Goal: Task Accomplishment & Management: Manage account settings

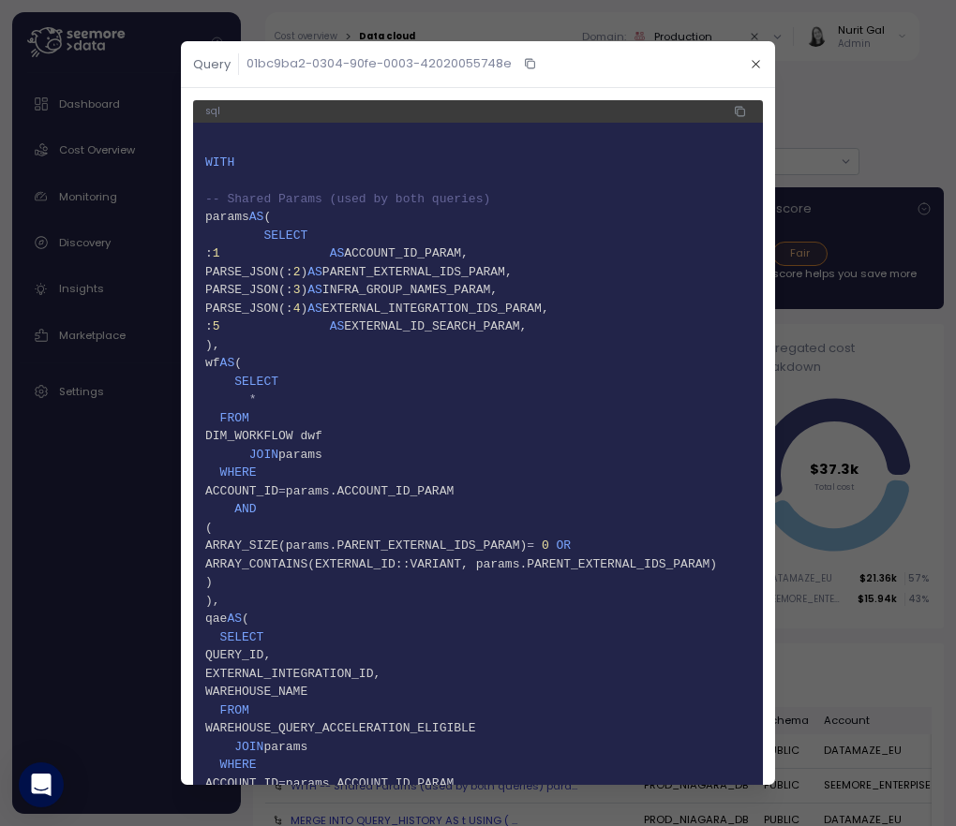
click at [348, 2] on div at bounding box center [478, 413] width 956 height 826
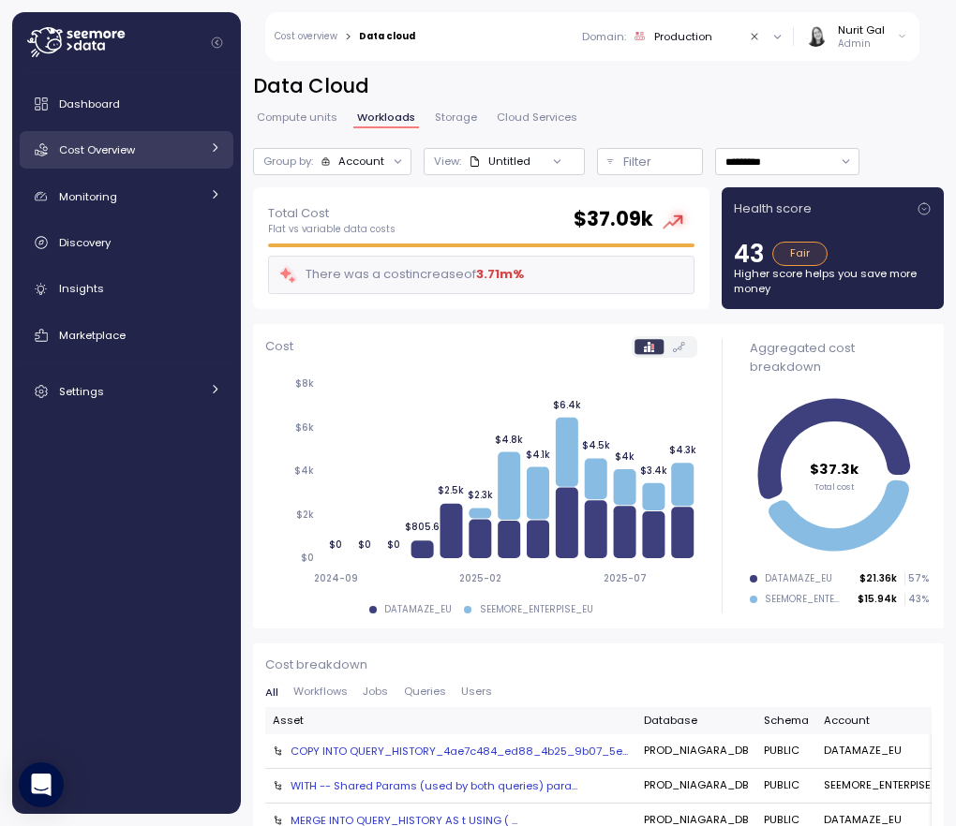
click at [149, 148] on div "Cost Overview" at bounding box center [129, 150] width 141 height 19
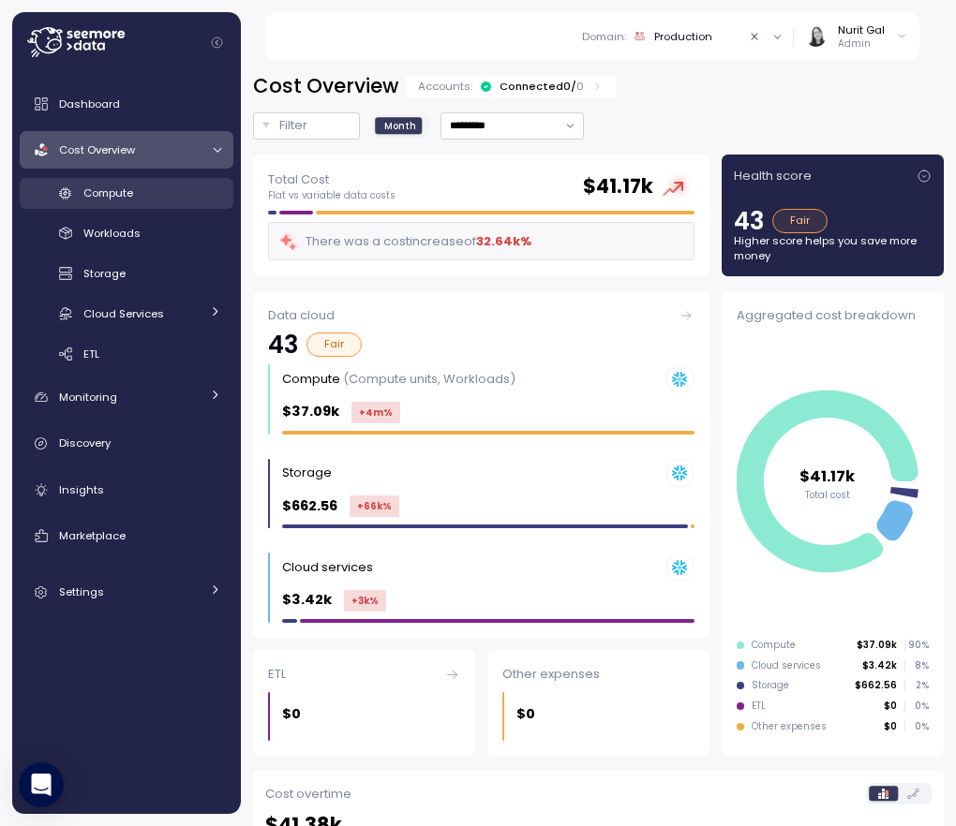
click at [152, 204] on link "Compute" at bounding box center [127, 193] width 214 height 31
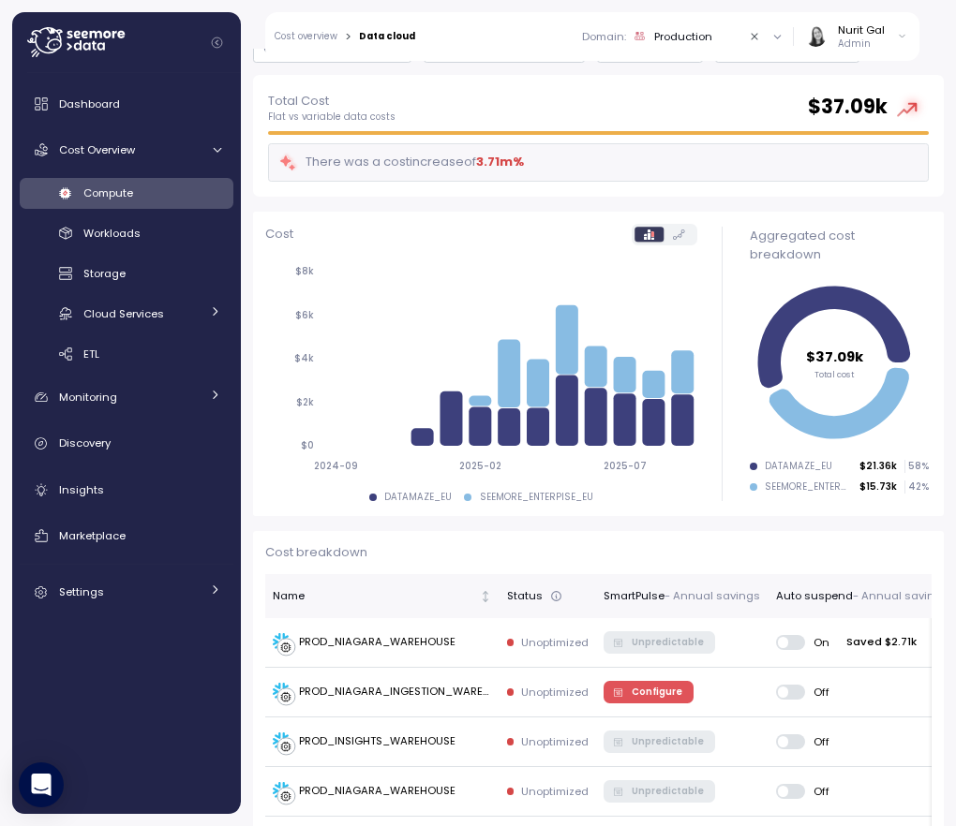
scroll to position [117, 0]
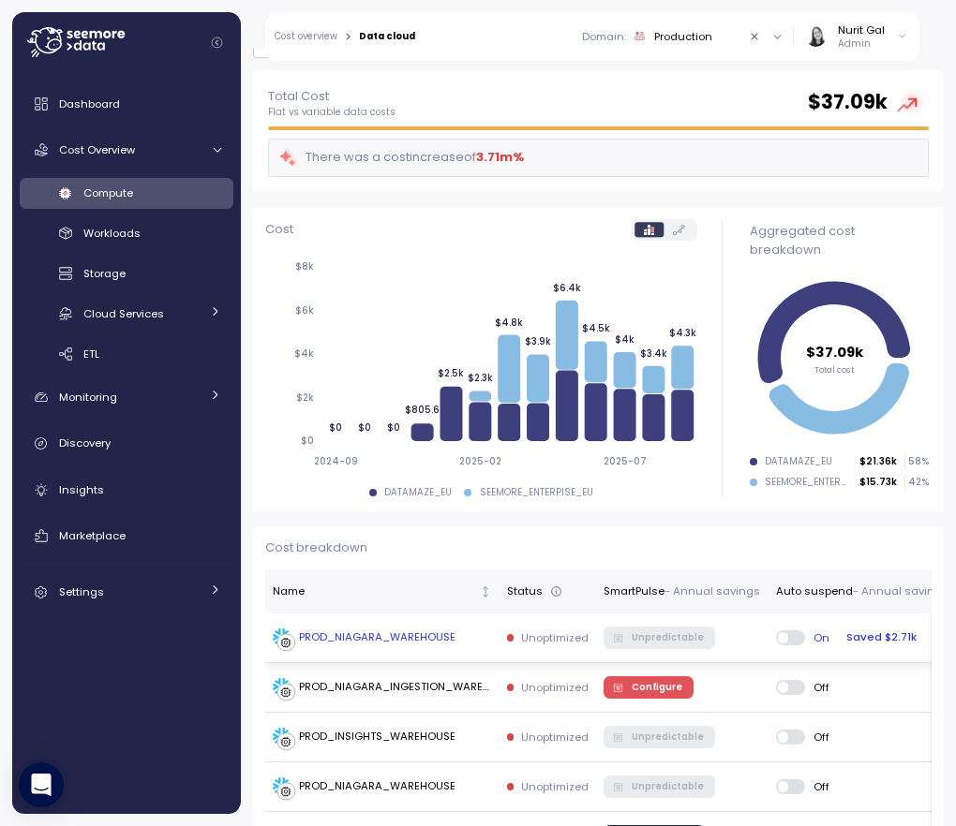
click at [376, 621] on td "PROD_NIAGARA_WAREHOUSE" at bounding box center [382, 639] width 234 height 50
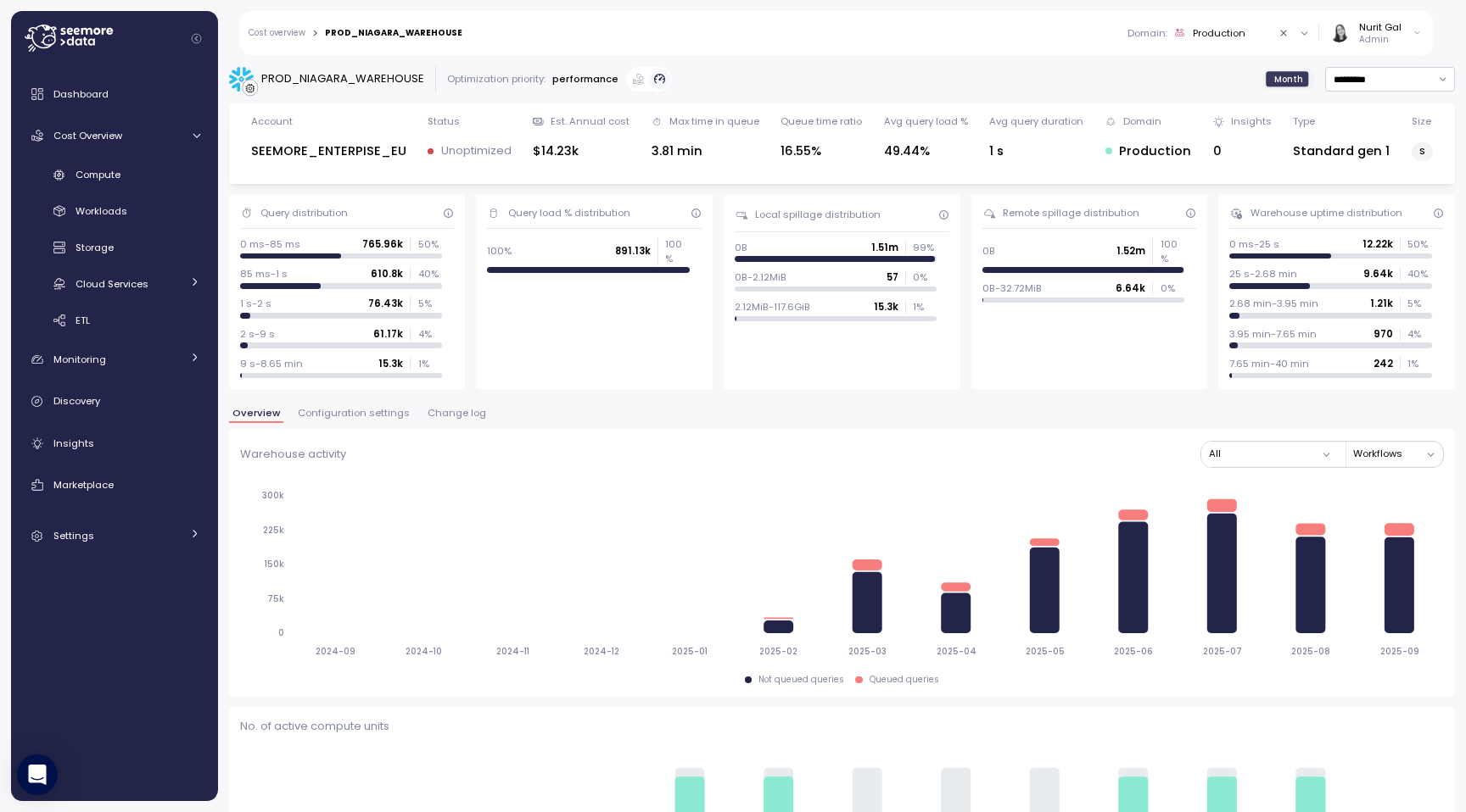
click at [379, 409] on span "Configuration settings" at bounding box center [354, 414] width 112 height 9
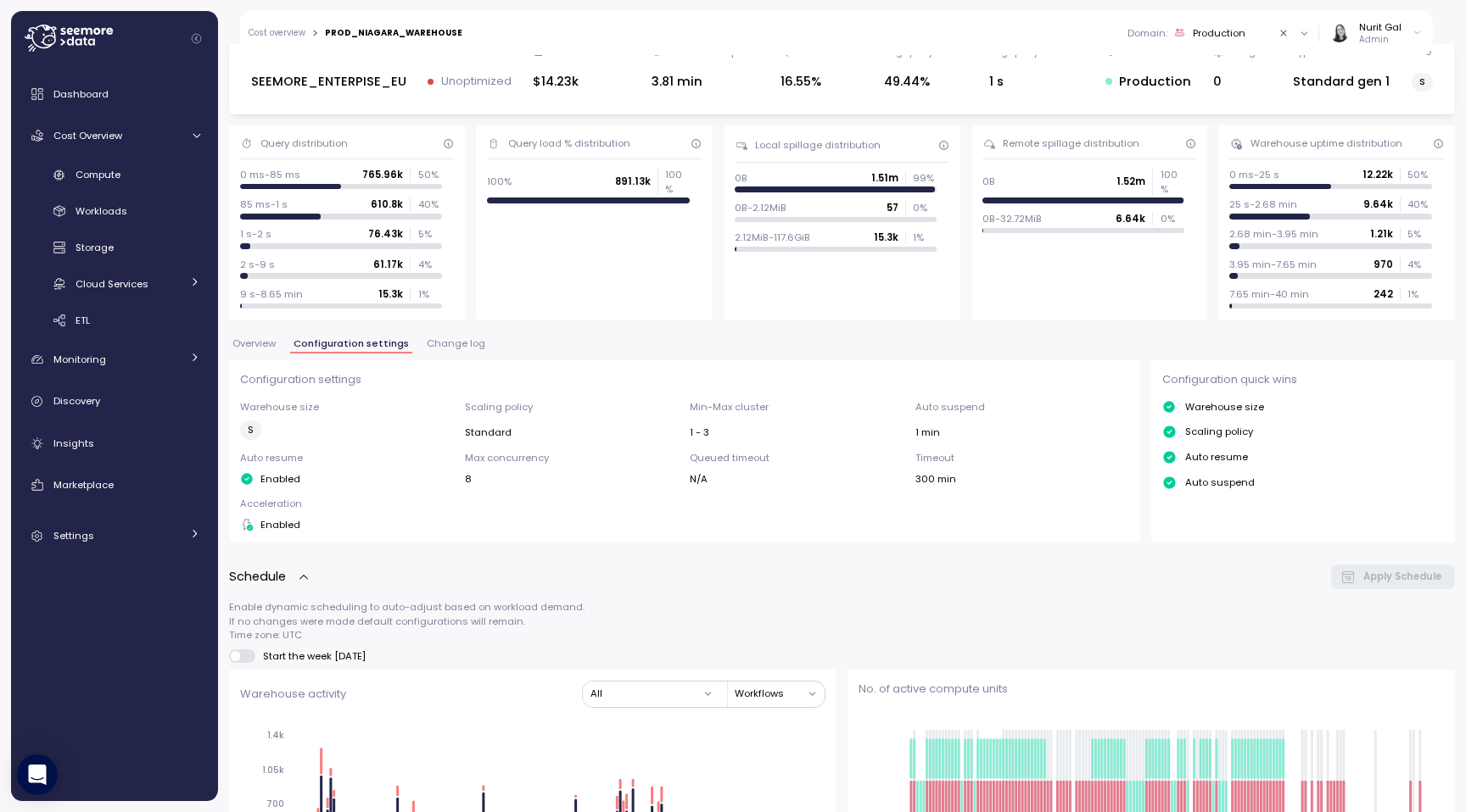
scroll to position [74, 0]
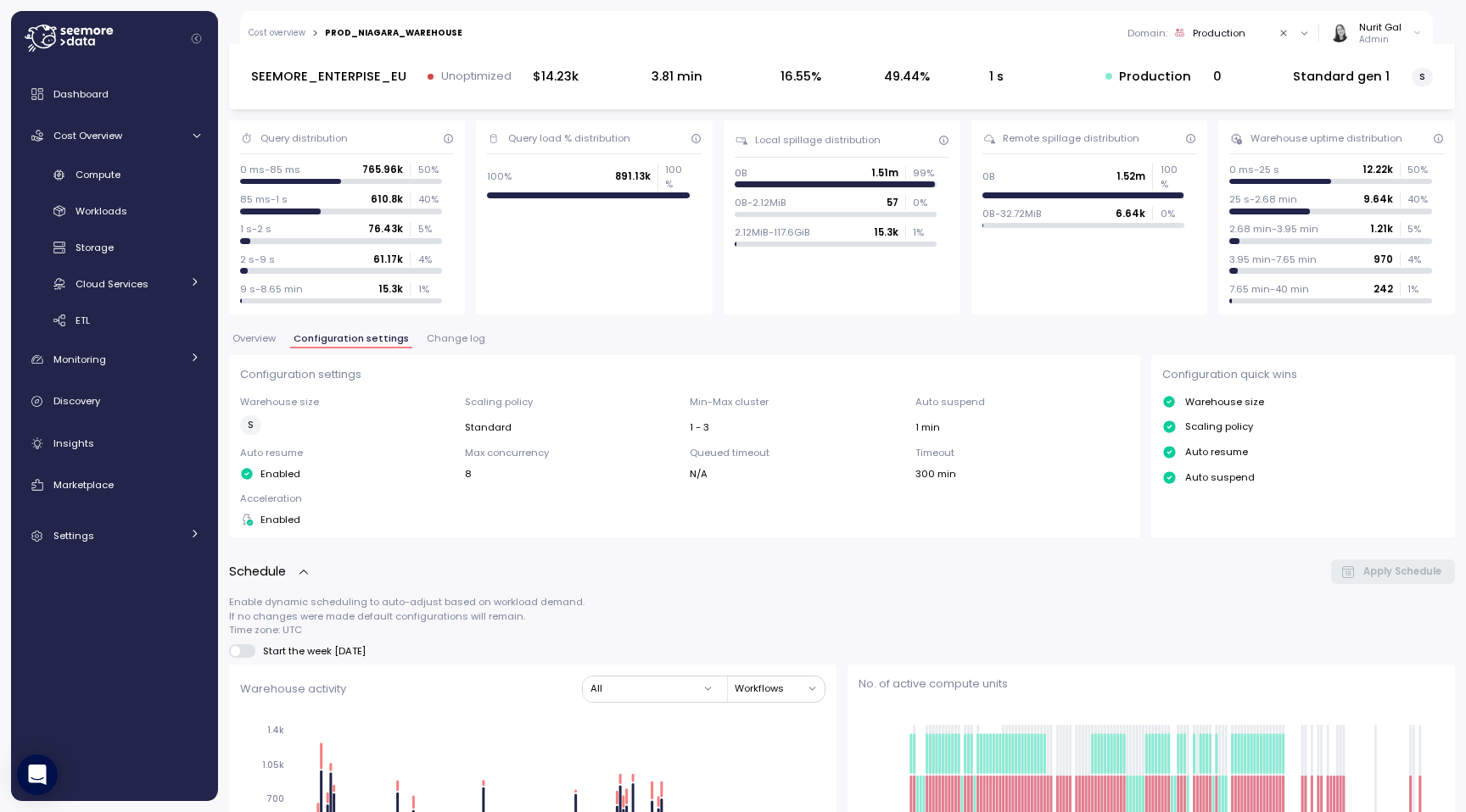
click at [274, 338] on span "Overview" at bounding box center [254, 339] width 43 height 9
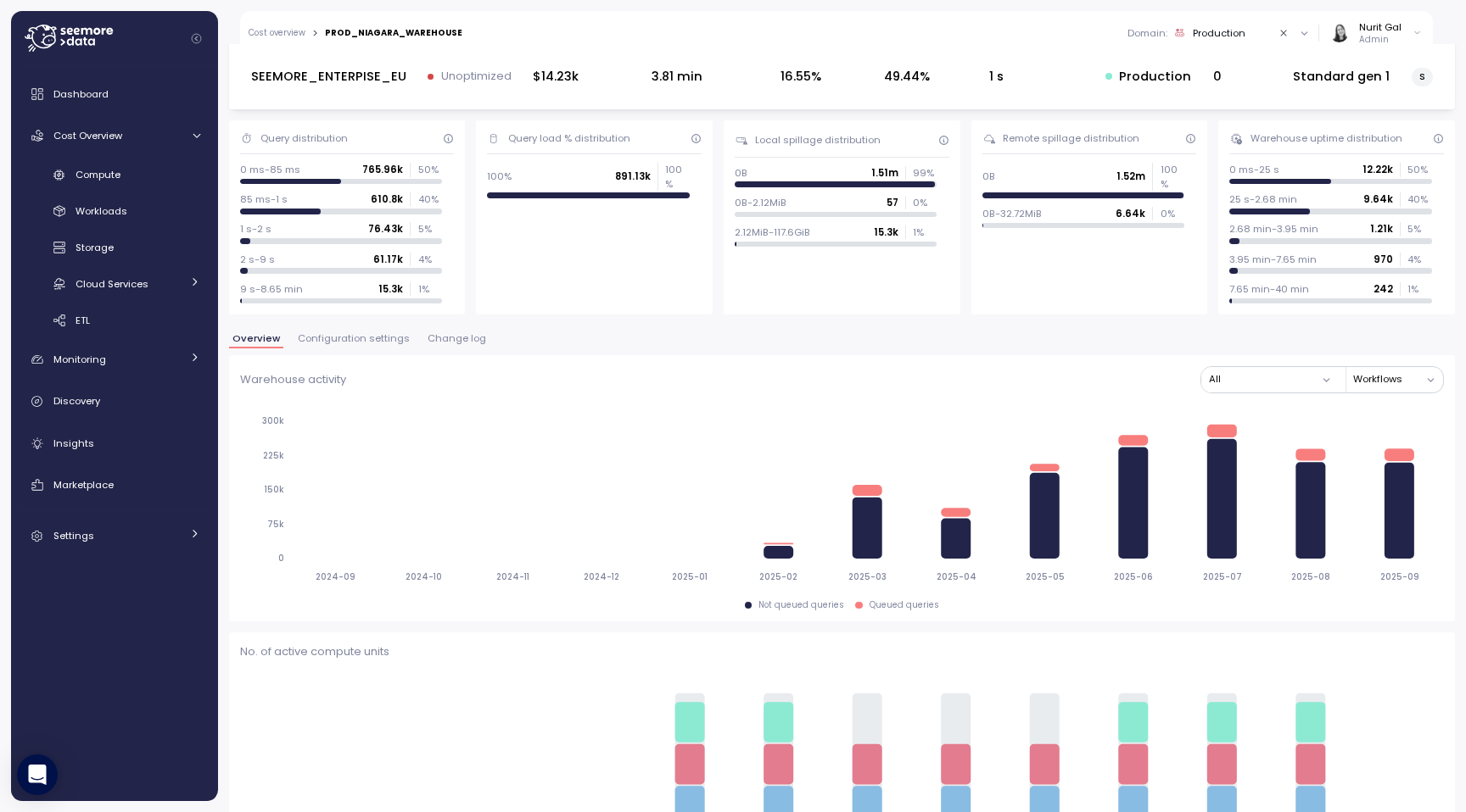
click at [319, 337] on span "Configuration settings" at bounding box center [354, 339] width 112 height 9
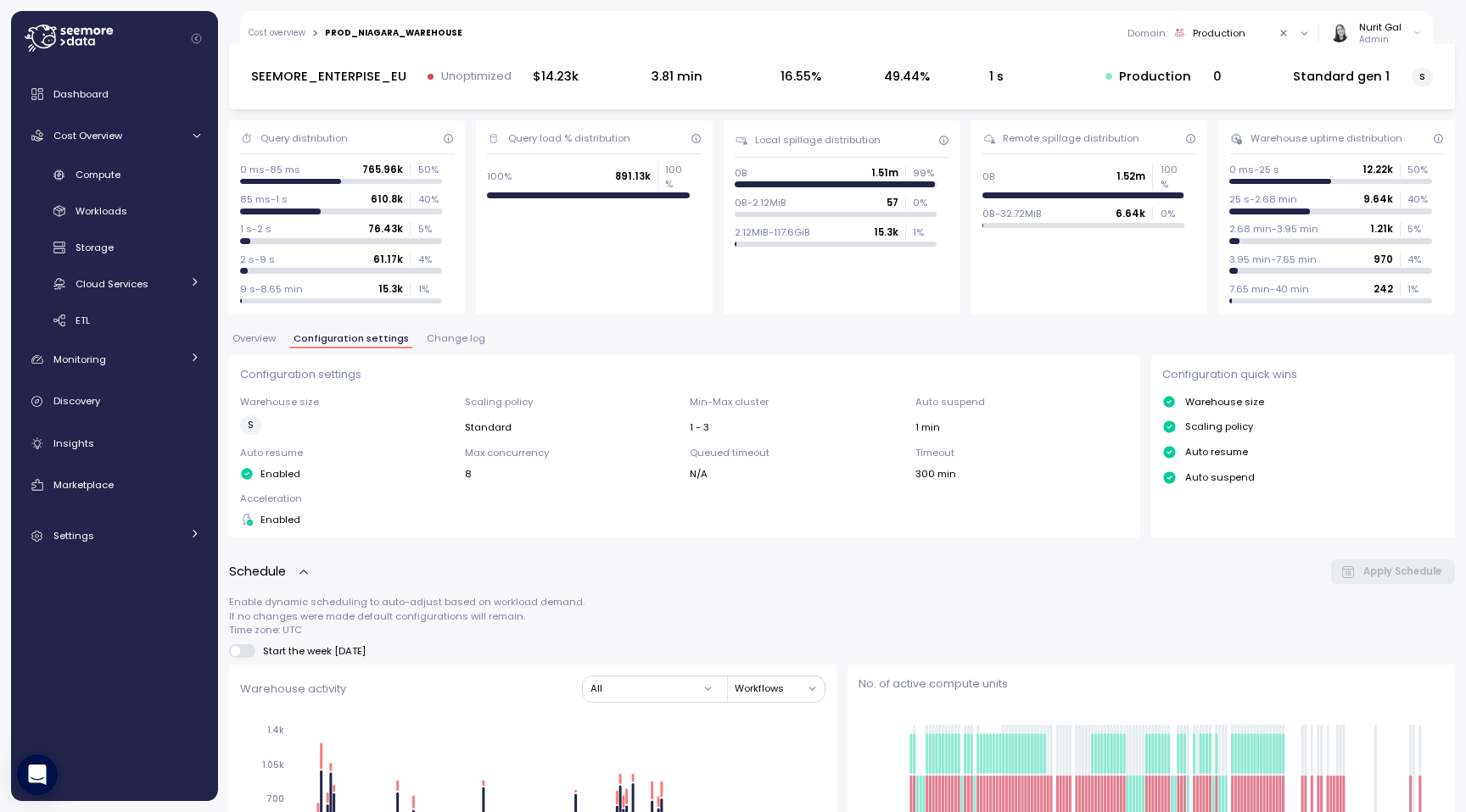
click at [466, 343] on span "Change log" at bounding box center [455, 339] width 59 height 9
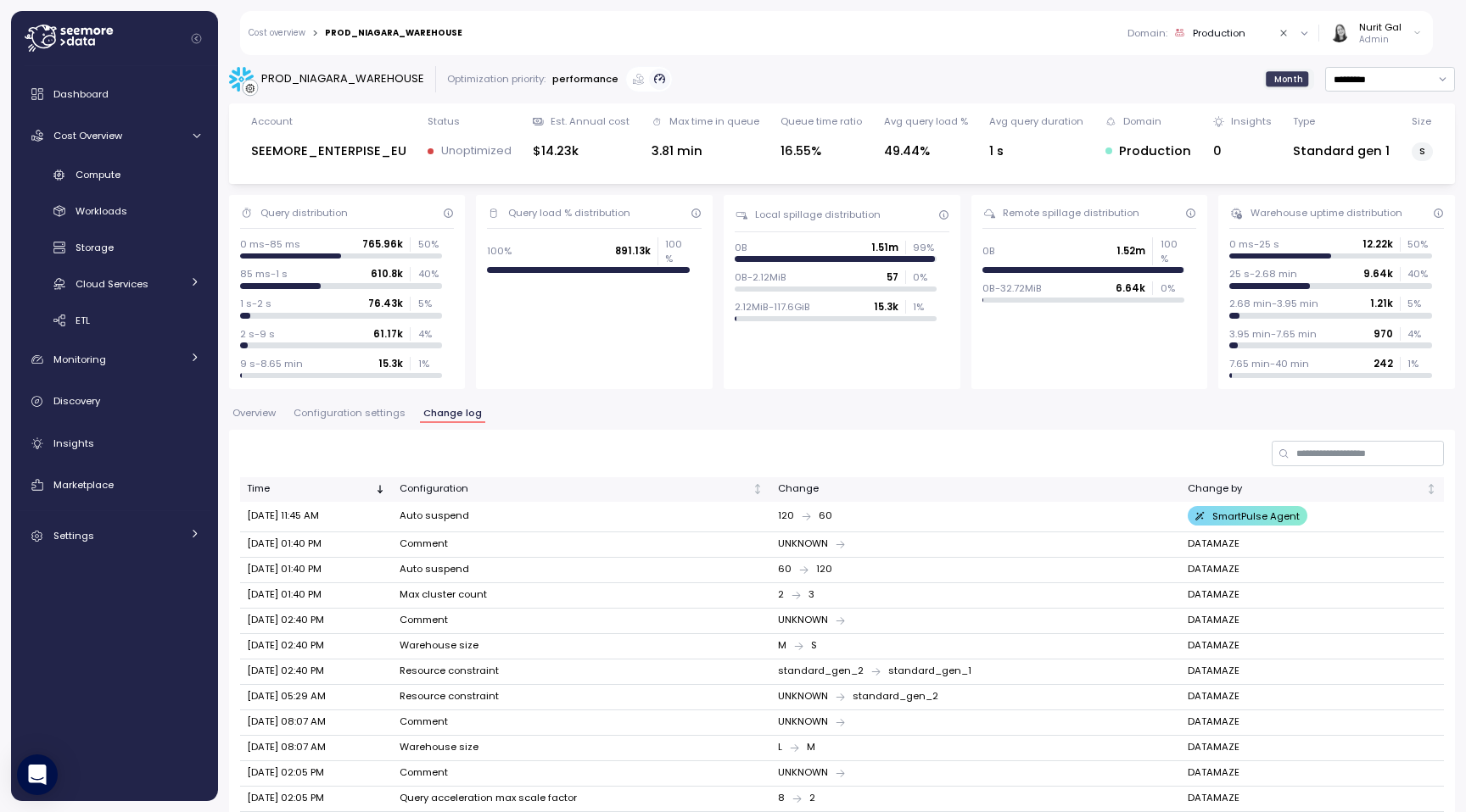
click at [367, 410] on span "Configuration settings" at bounding box center [350, 414] width 112 height 9
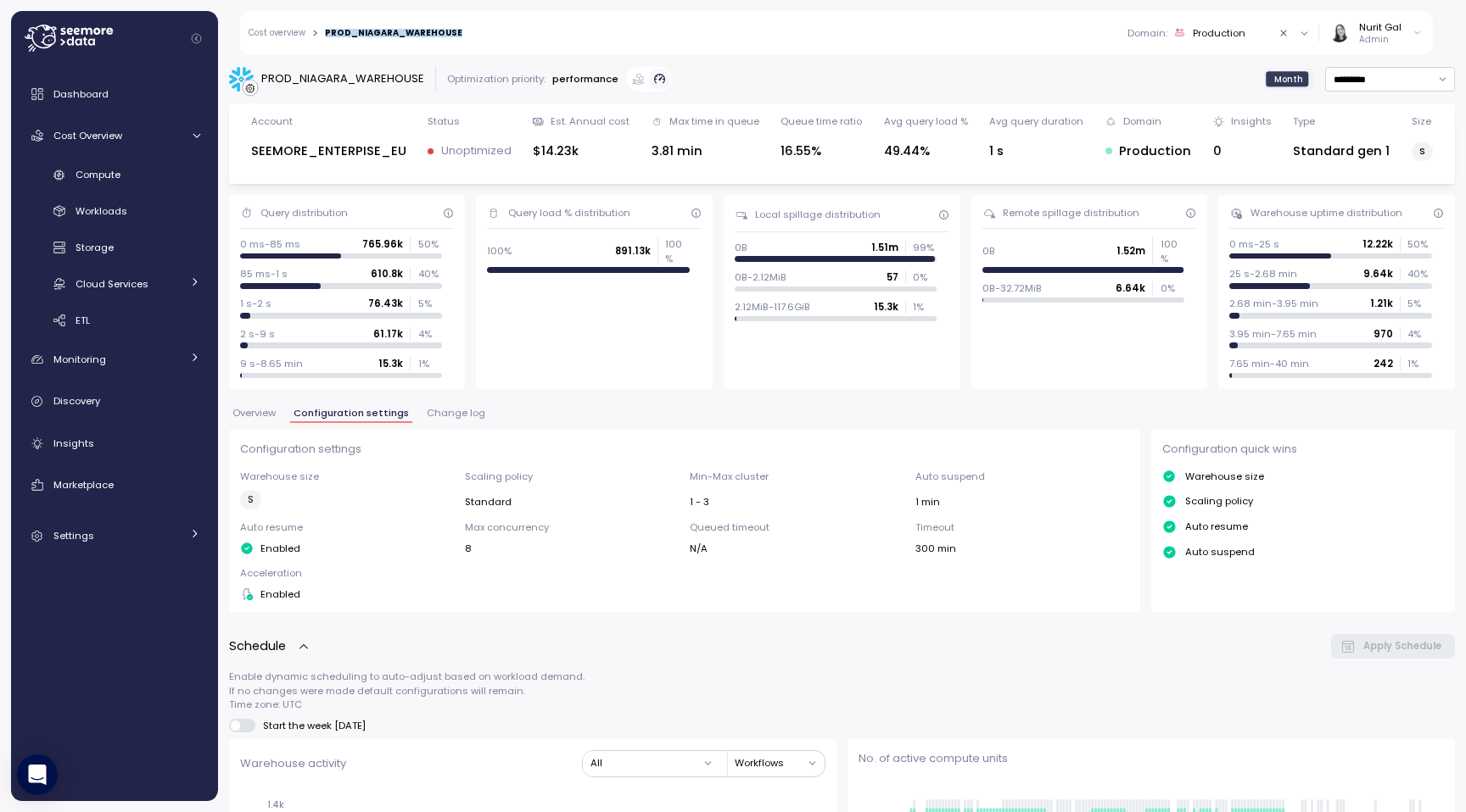
drag, startPoint x: 465, startPoint y: 35, endPoint x: 327, endPoint y: 34, distance: 138.0
click at [327, 34] on div "Cost overview > PROD_NIAGARA_WAREHOUSE Domain : Production All domains Staging …" at bounding box center [836, 33] width 1193 height 44
copy div "PROD_NIAGARA_WAREHOUSE"
click at [132, 366] on div "Monitoring" at bounding box center [117, 359] width 128 height 17
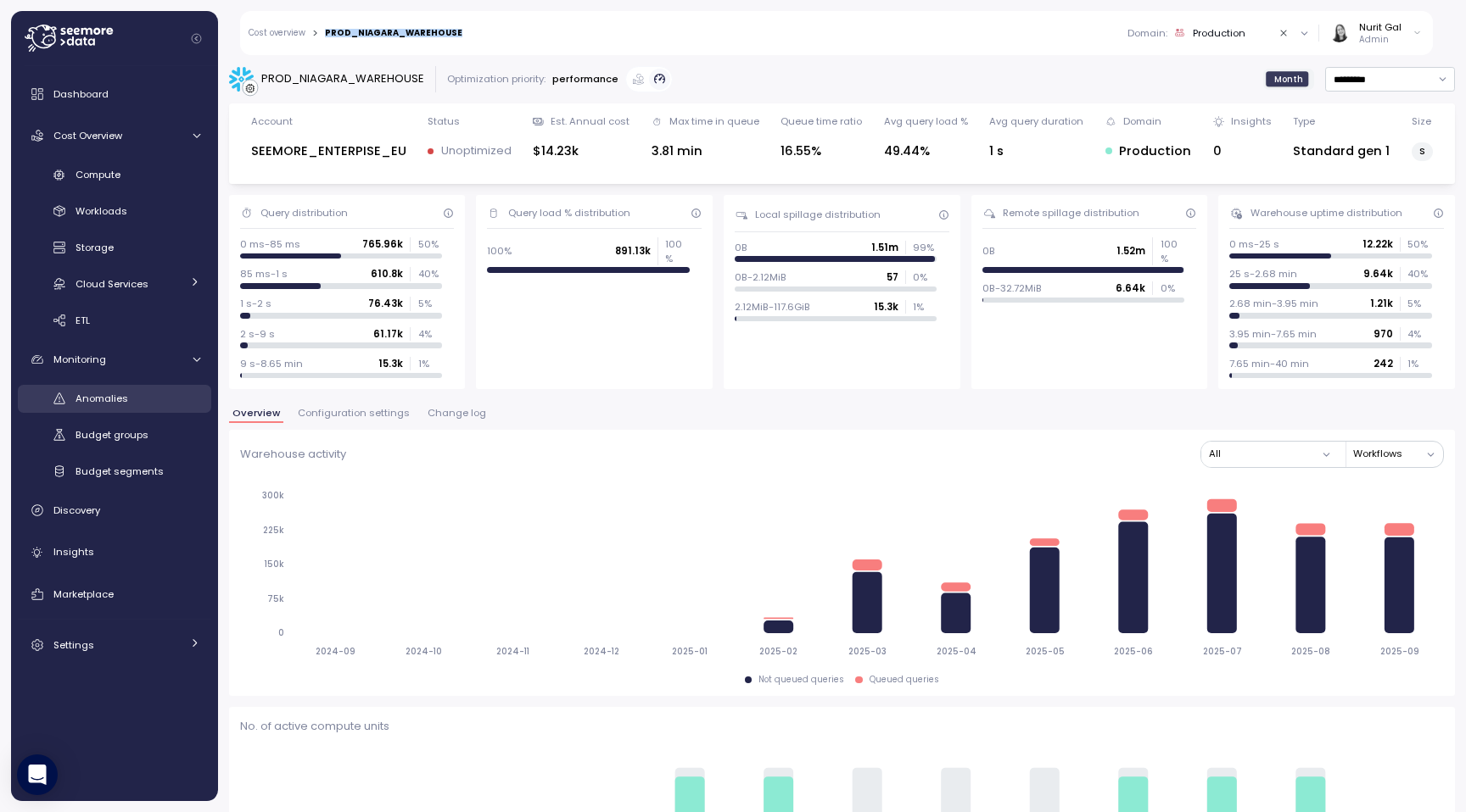
click at [132, 392] on div "Anomalies" at bounding box center [138, 398] width 125 height 17
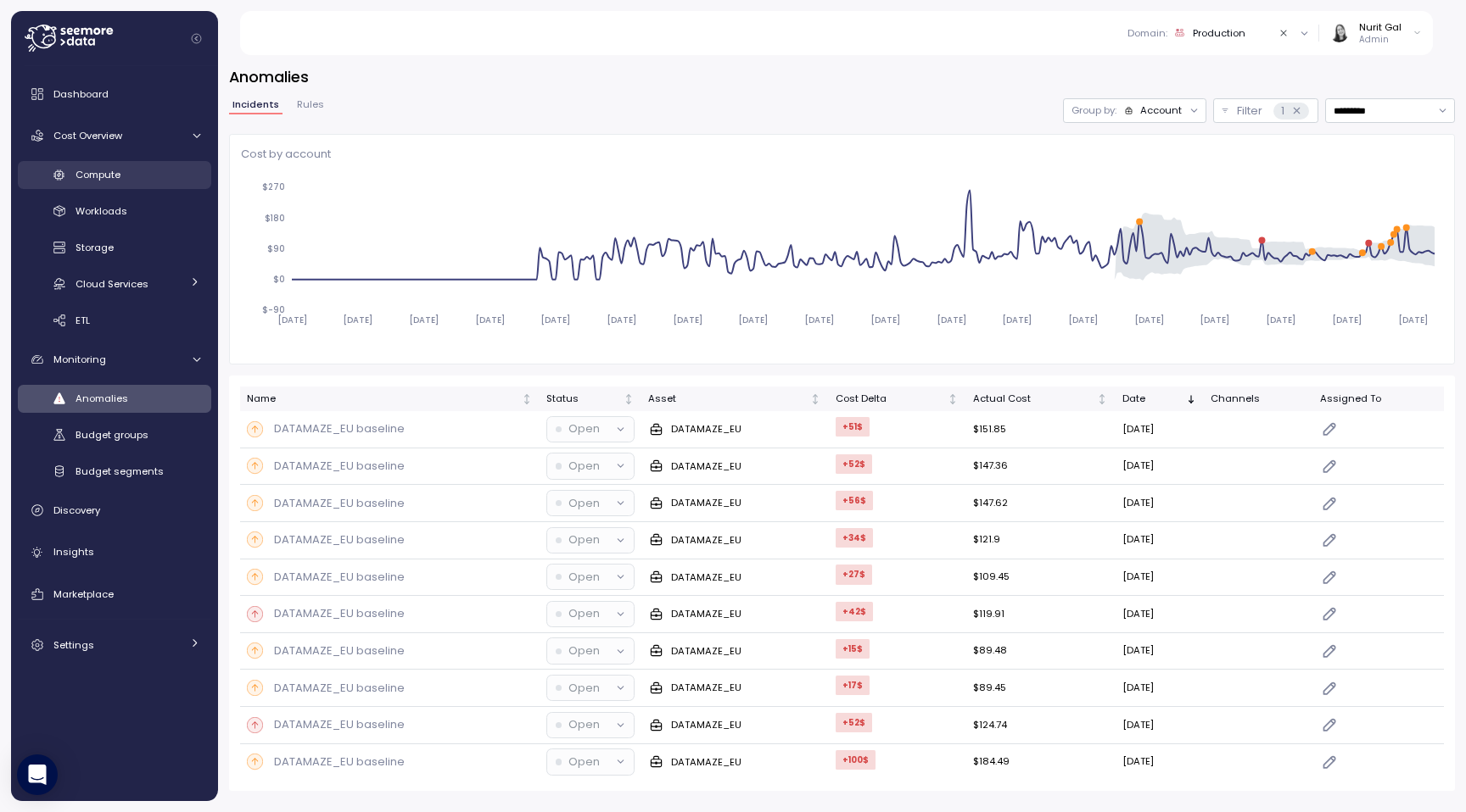
click at [128, 178] on div "Compute" at bounding box center [138, 175] width 125 height 17
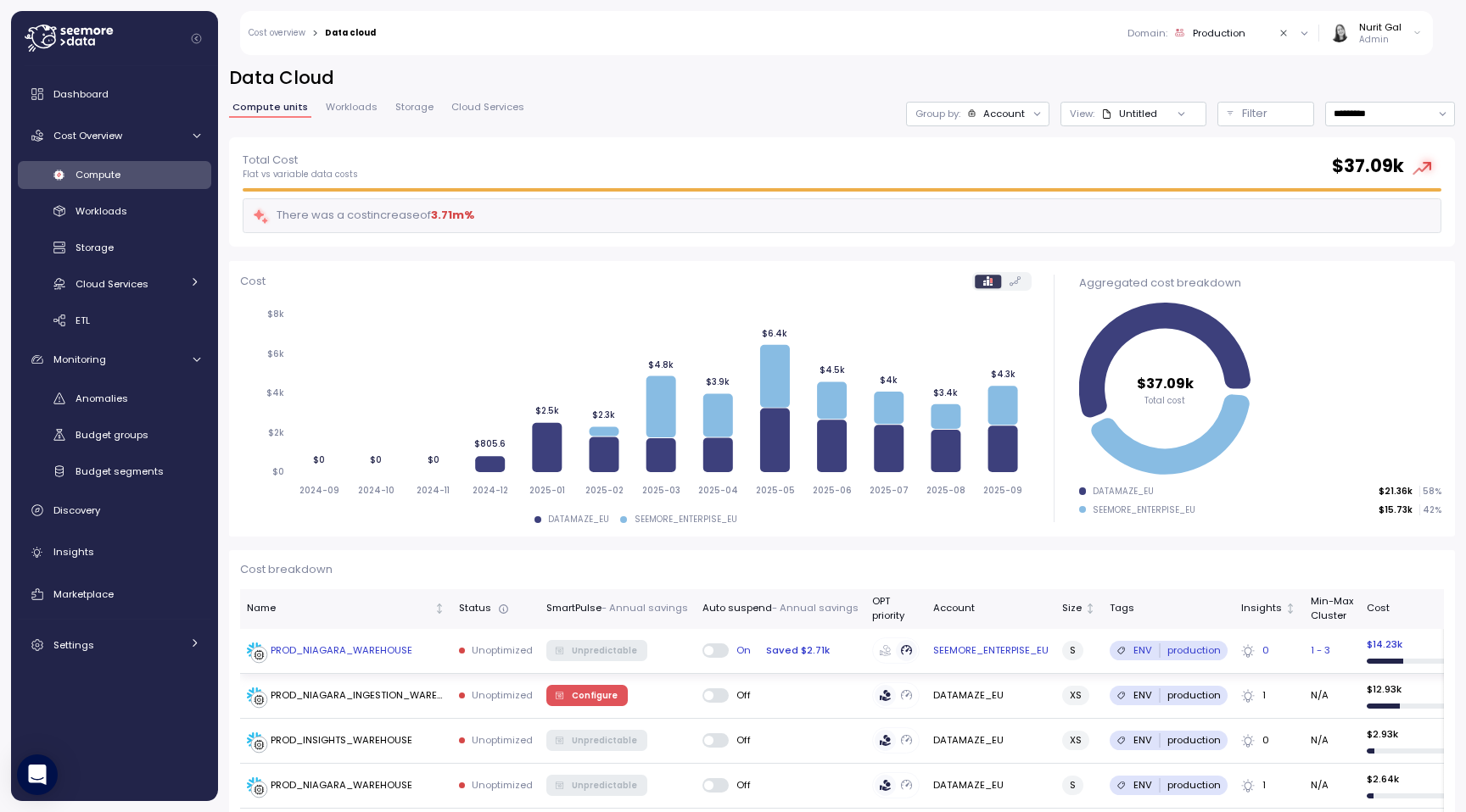
click at [376, 655] on div "PROD_NIAGARA_WAREHOUSE" at bounding box center [341, 651] width 141 height 15
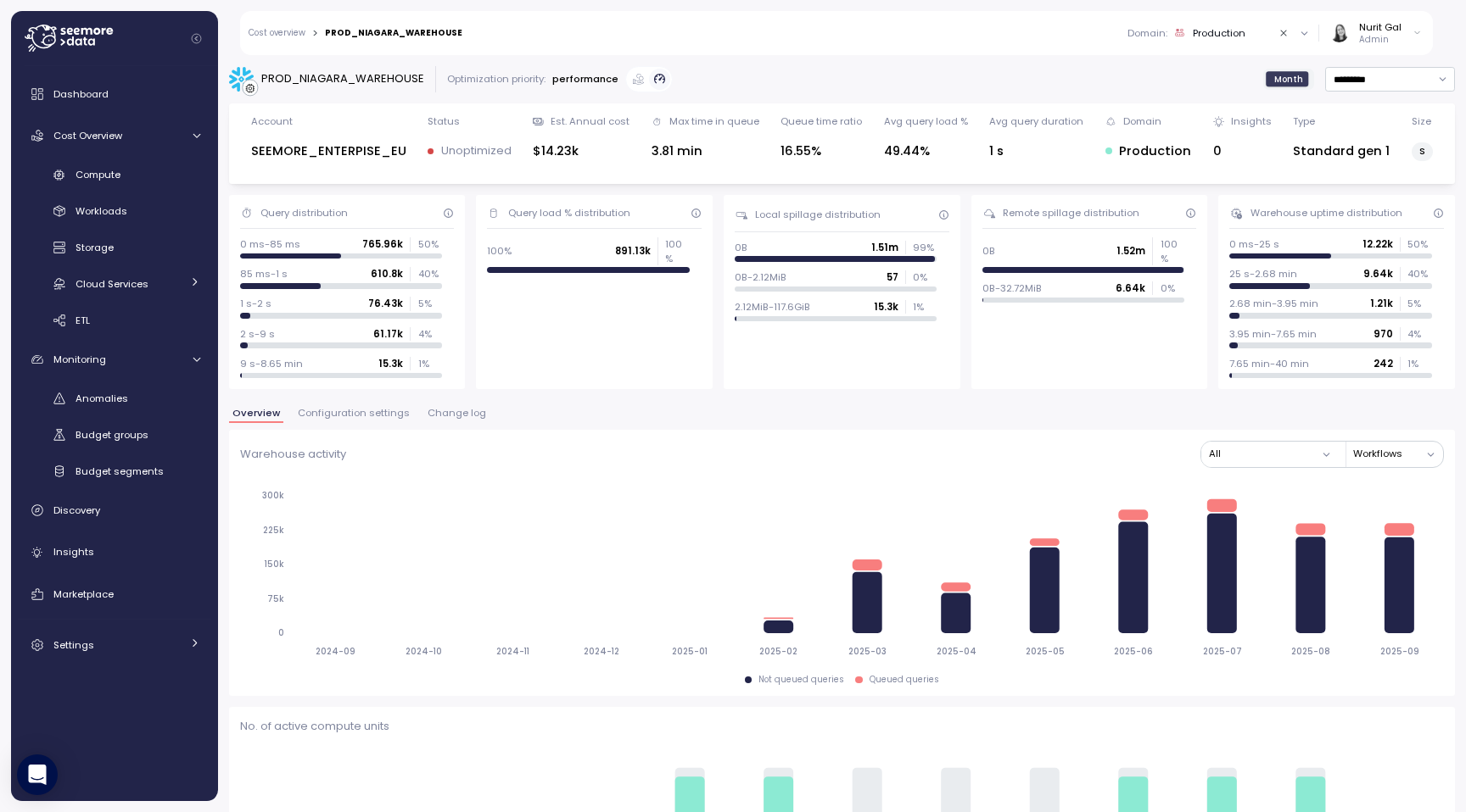
click at [380, 418] on span "Configuration settings" at bounding box center [354, 414] width 112 height 9
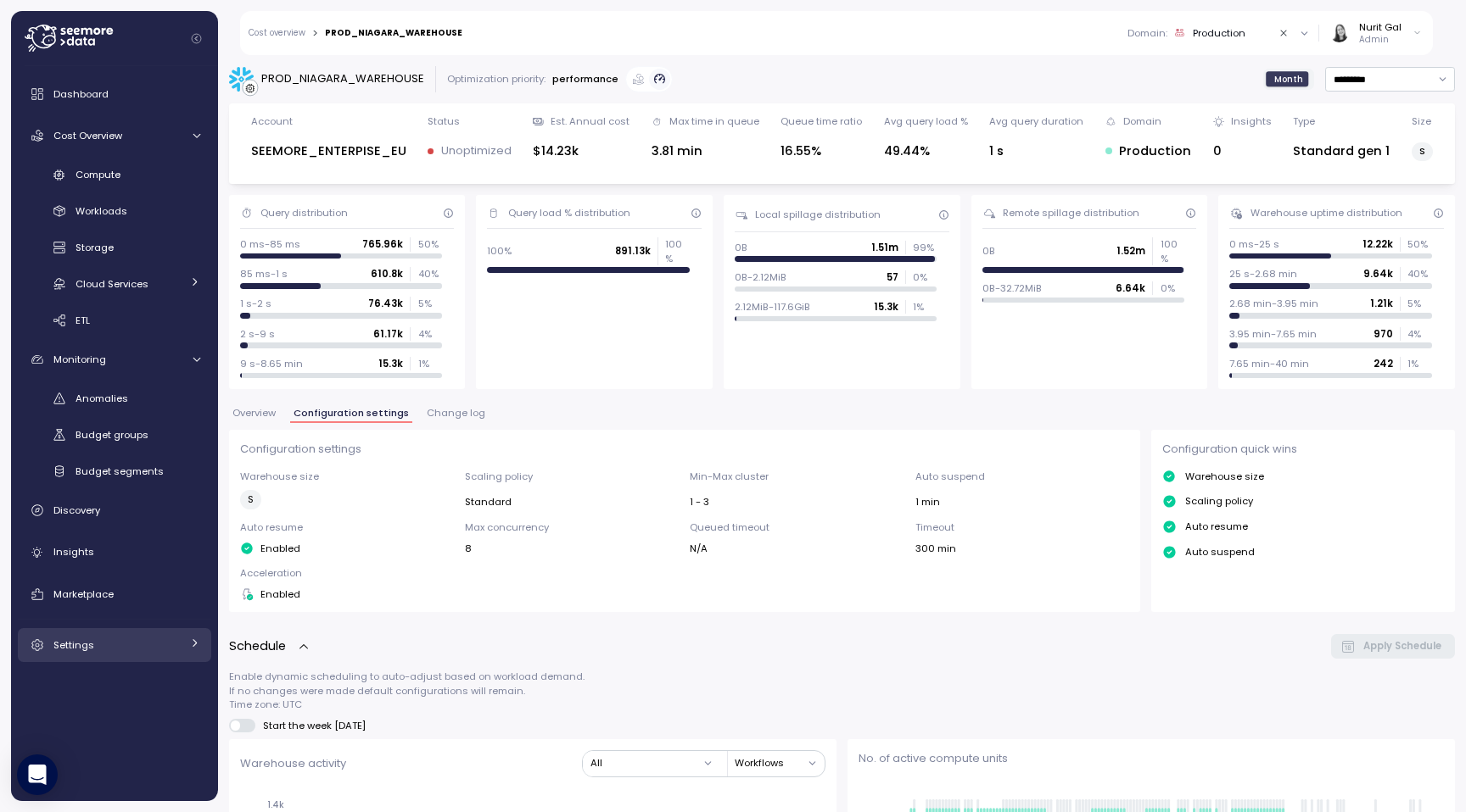
click at [101, 645] on div "Settings" at bounding box center [117, 645] width 128 height 17
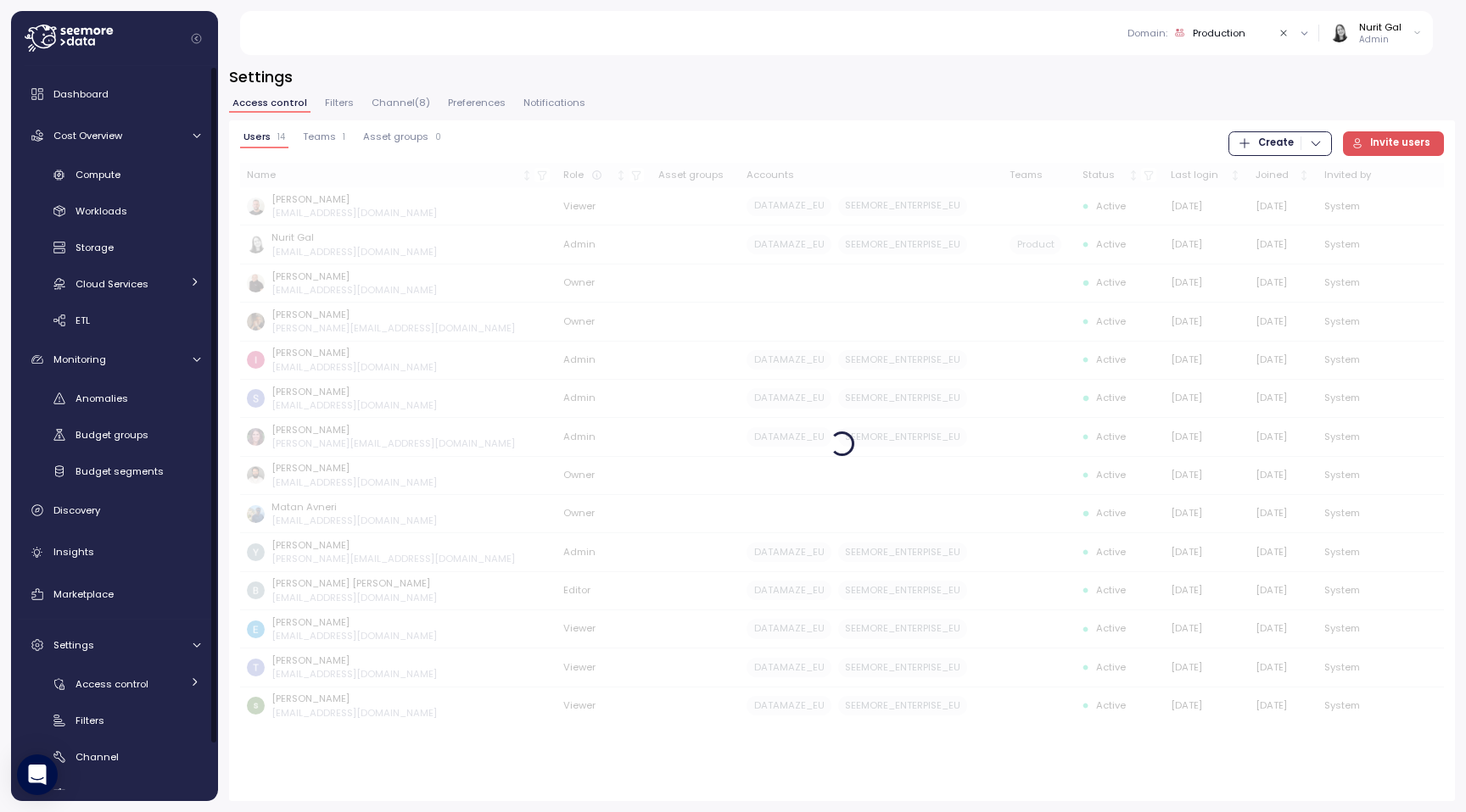
click at [397, 100] on span "Channel ( 8 )" at bounding box center [400, 103] width 59 height 9
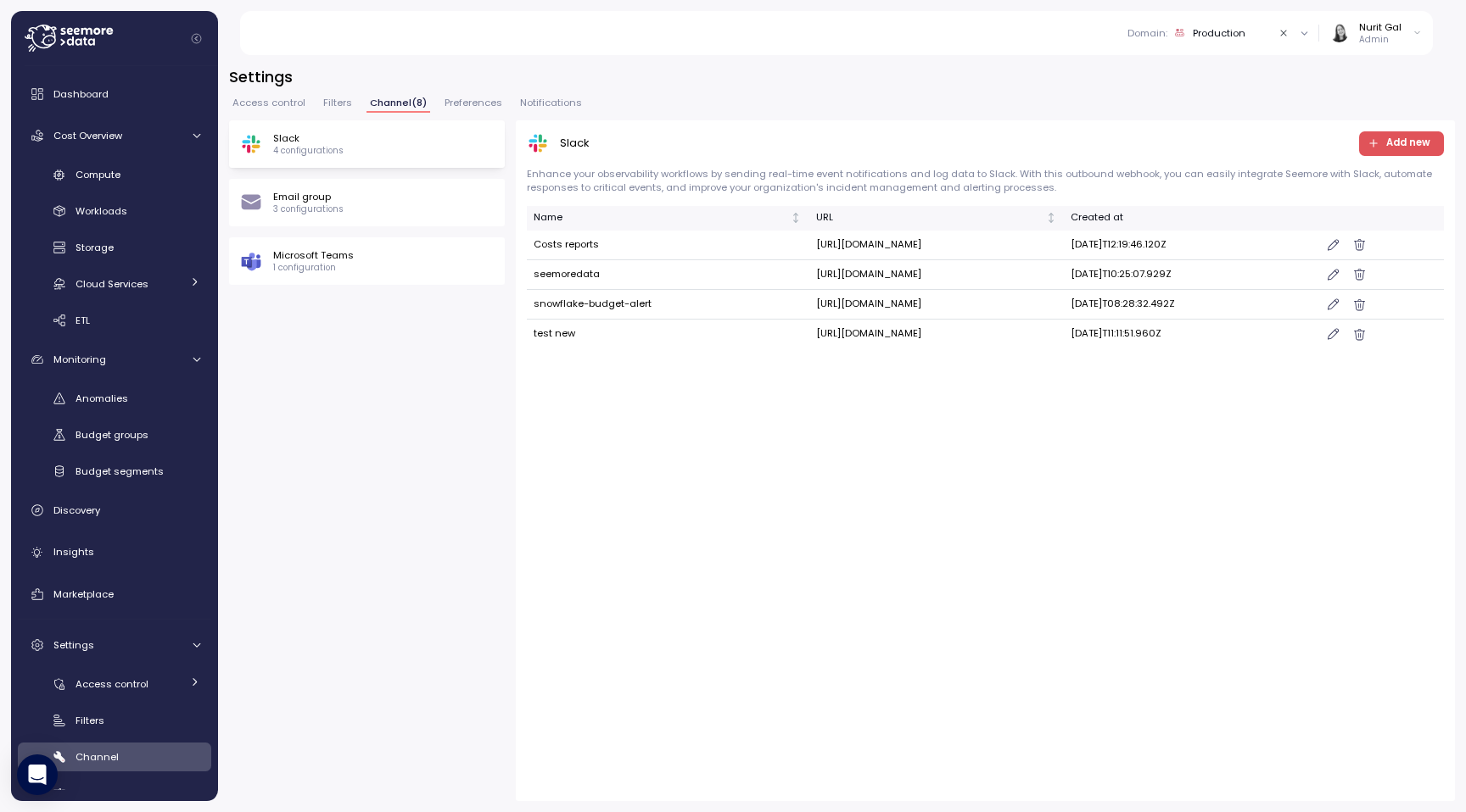
click at [407, 154] on div "Slack 4 configurations" at bounding box center [367, 144] width 254 height 25
click at [865, 242] on span "button" at bounding box center [1333, 244] width 18 height 18
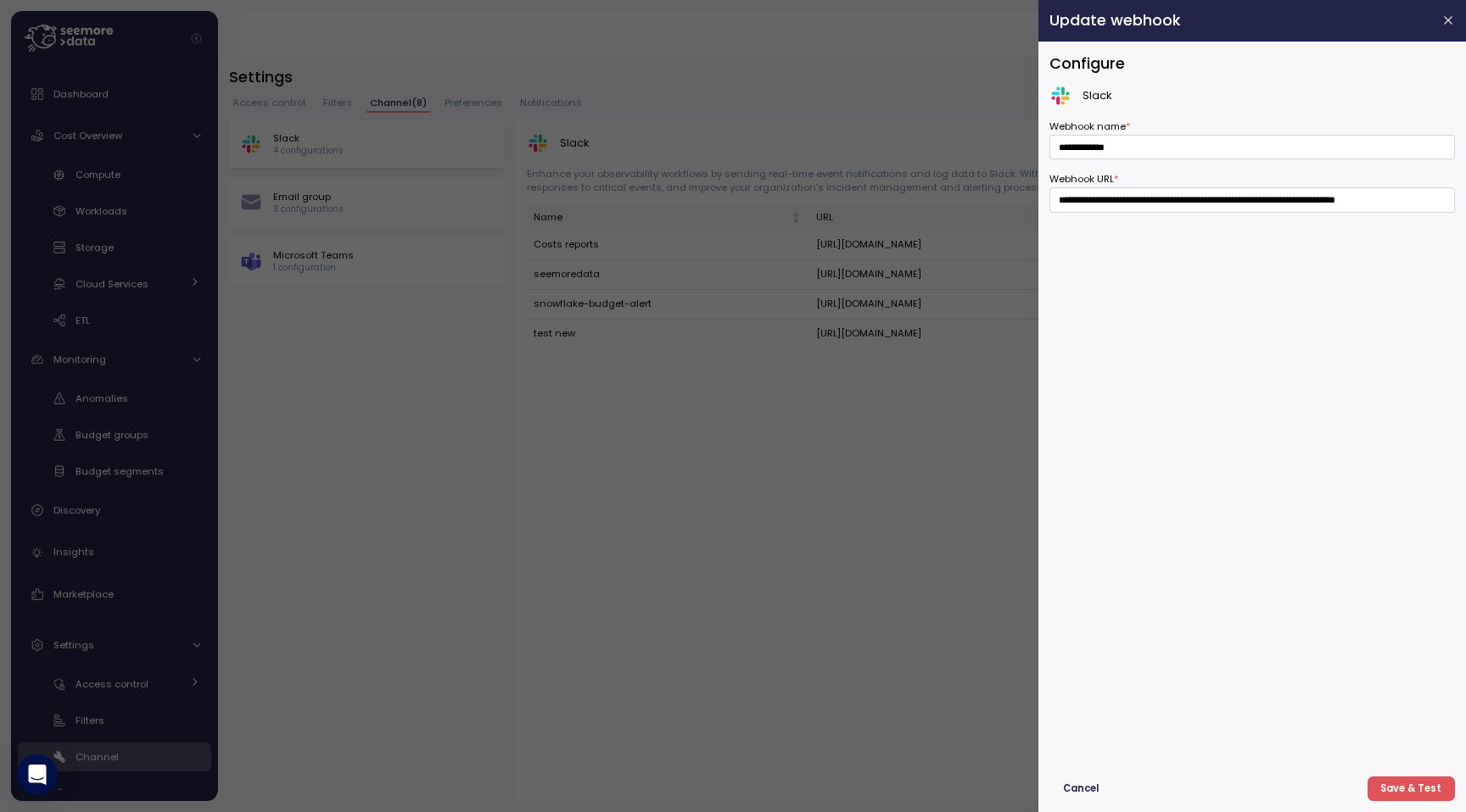
click at [865, 512] on div at bounding box center [733, 406] width 1466 height 812
